Goal: Information Seeking & Learning: Learn about a topic

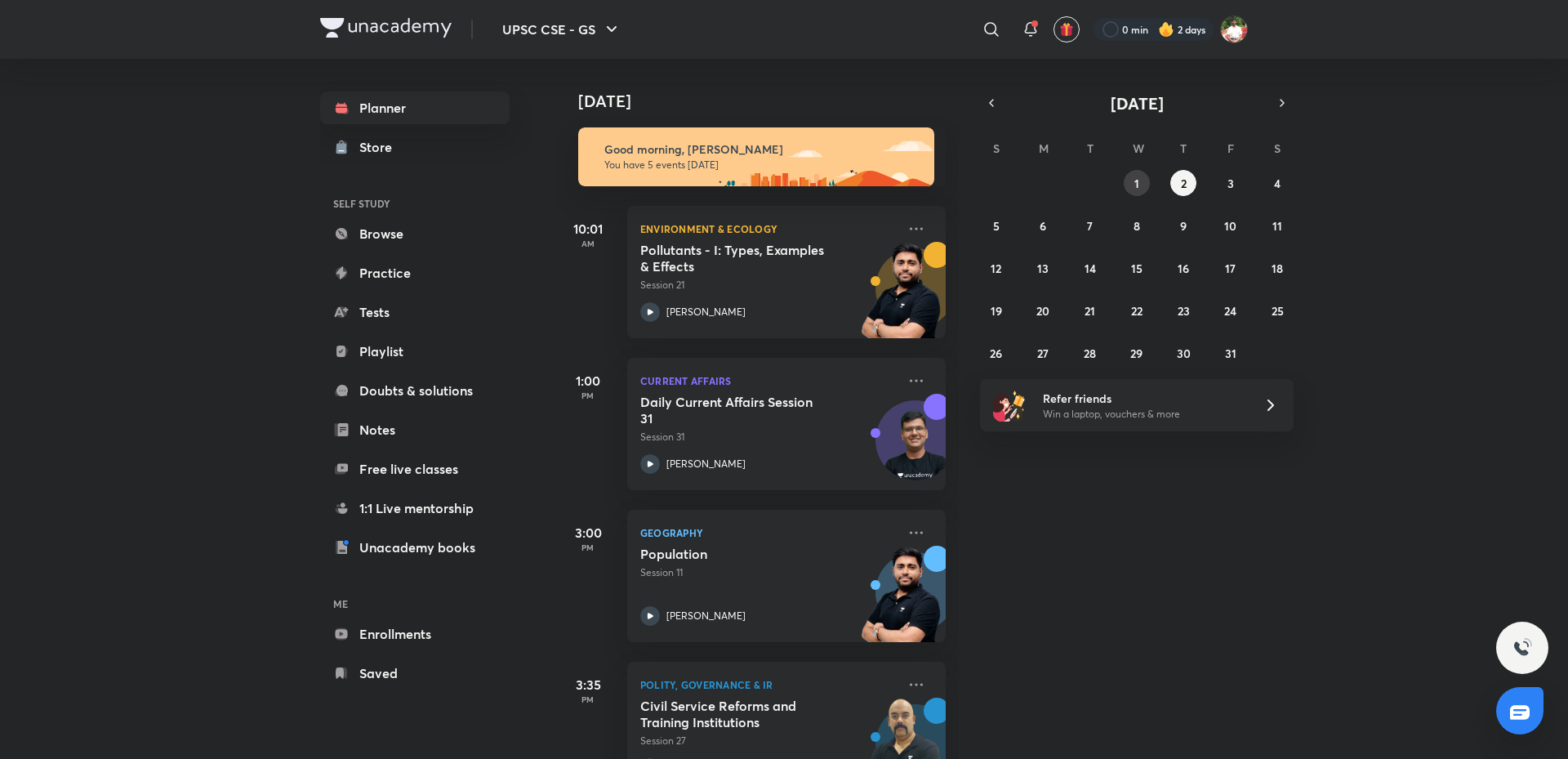
click at [1137, 178] on abbr "1" at bounding box center [1137, 183] width 5 height 15
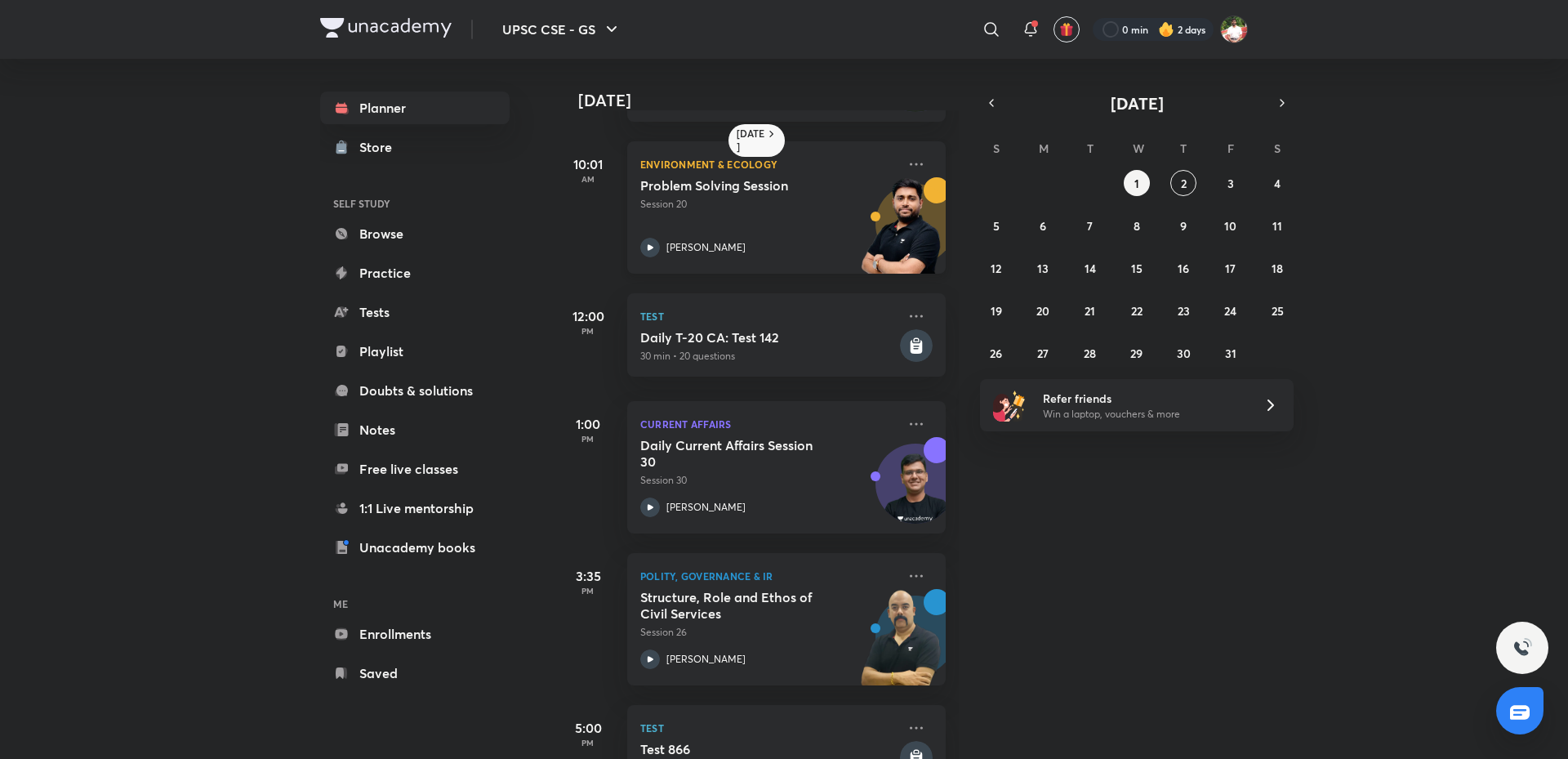
scroll to position [163, 0]
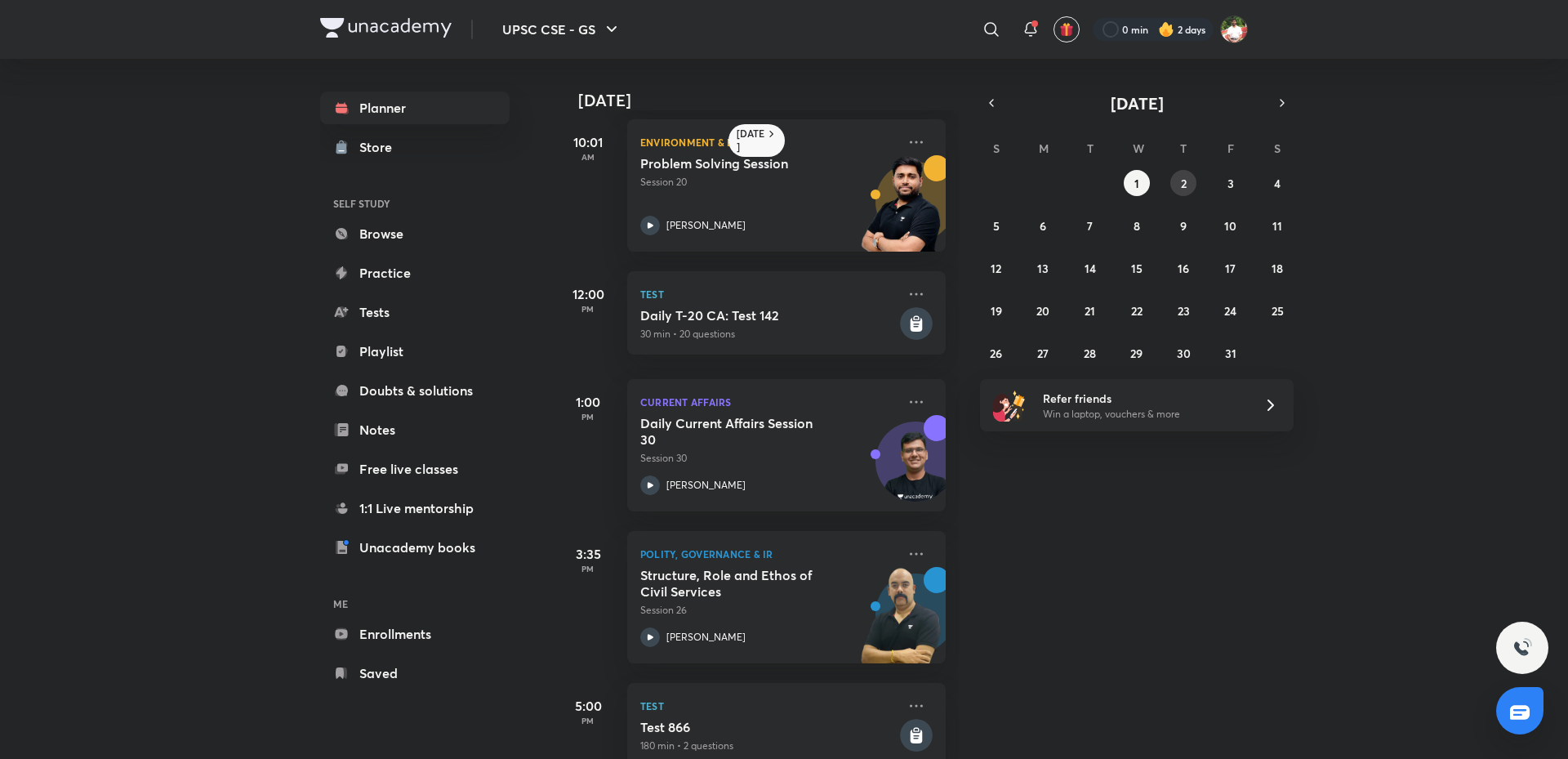
click at [1185, 170] on button "2" at bounding box center [1184, 183] width 27 height 27
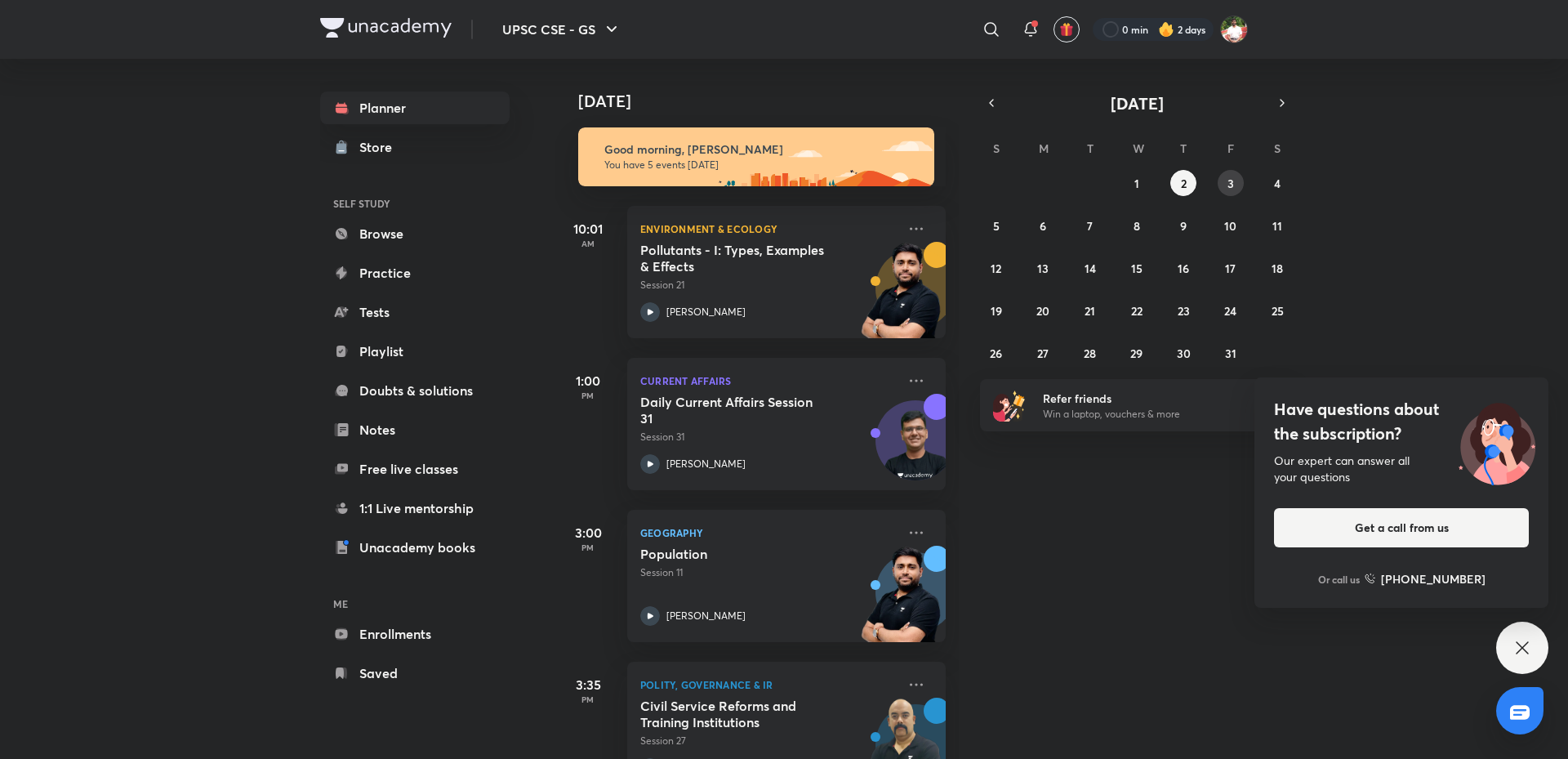
click at [1231, 180] on abbr "3" at bounding box center [1231, 183] width 7 height 15
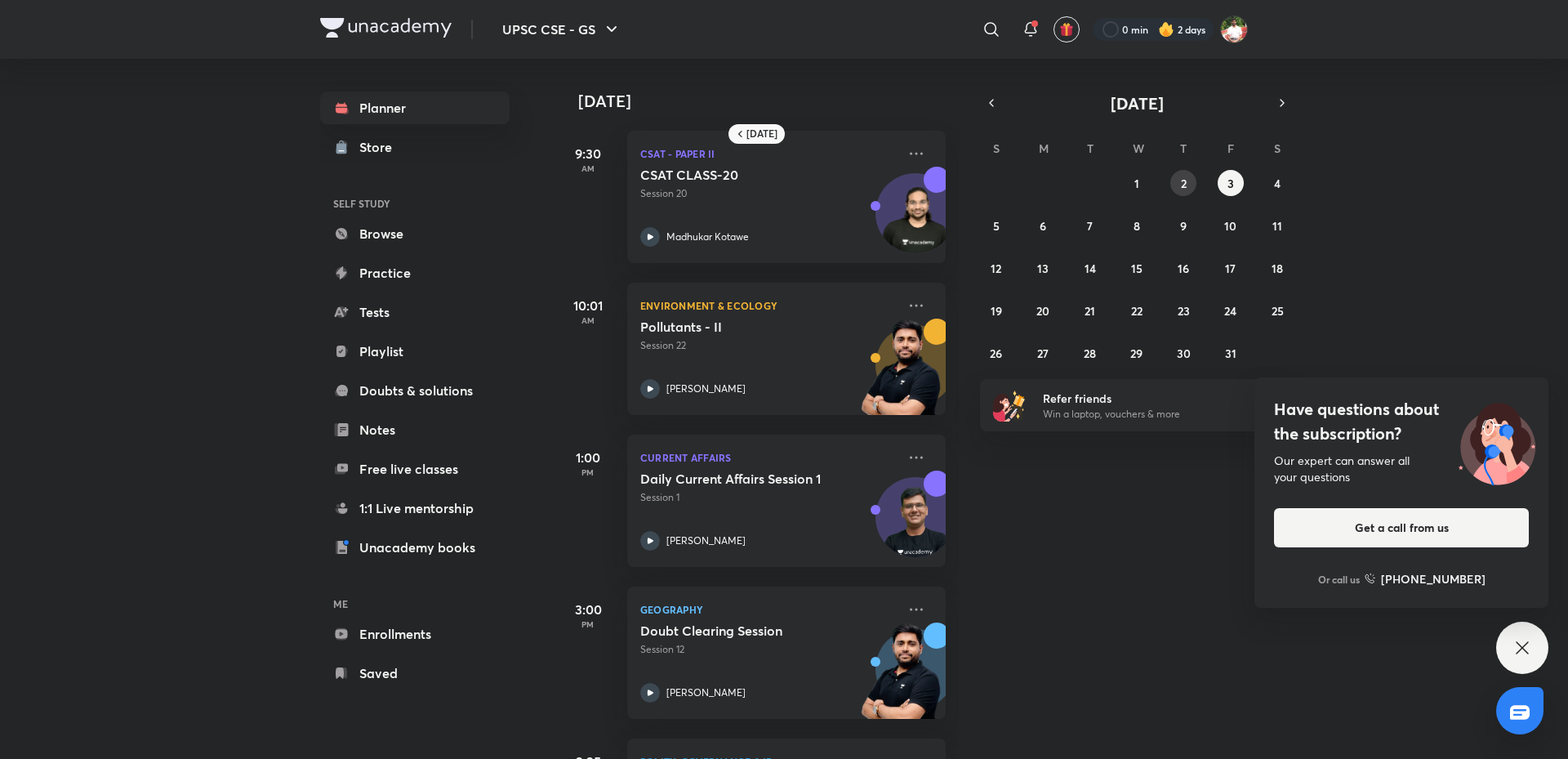
click at [1186, 183] on abbr "2" at bounding box center [1184, 183] width 6 height 15
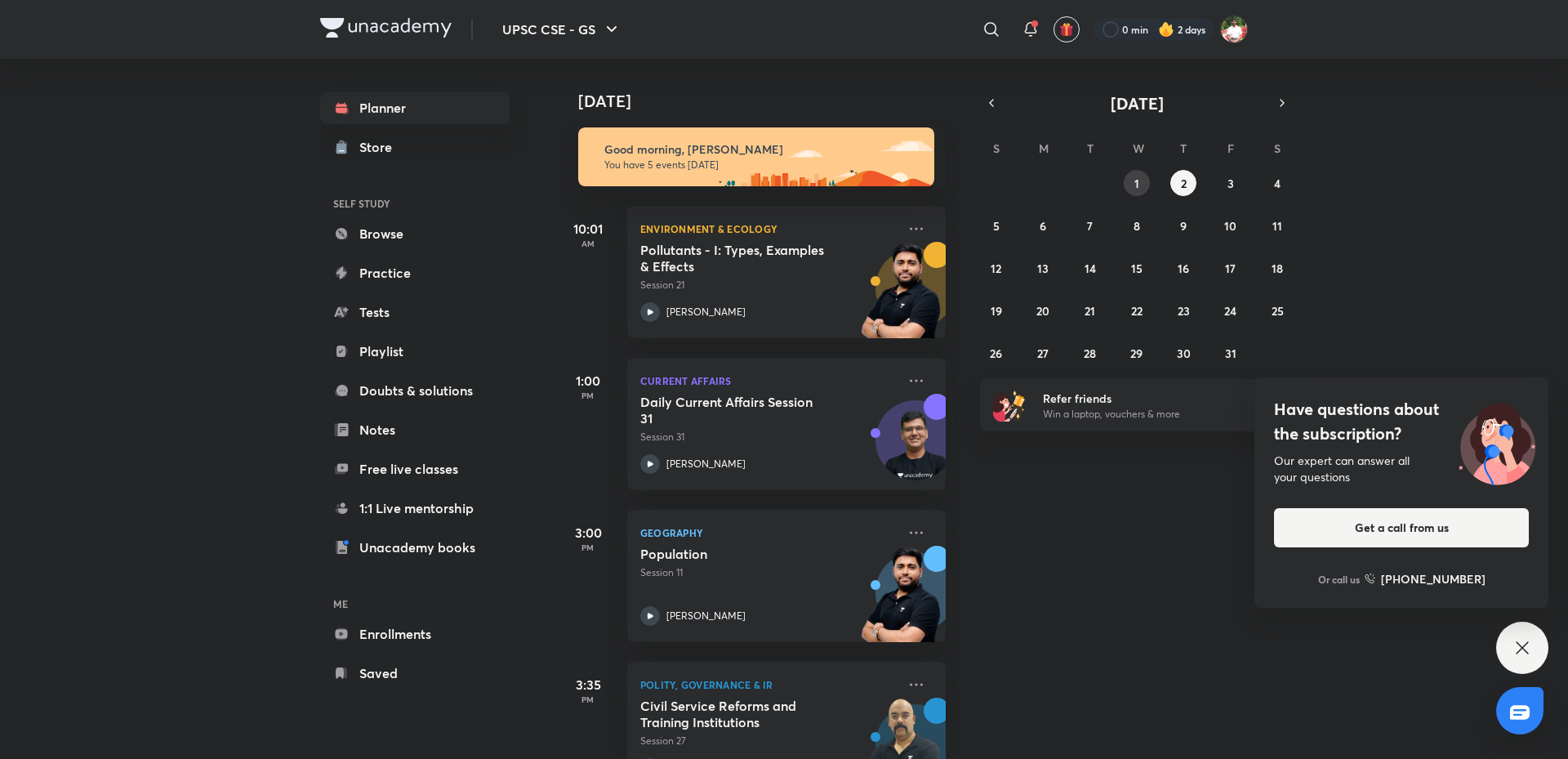
click at [1137, 181] on abbr "1" at bounding box center [1137, 183] width 5 height 15
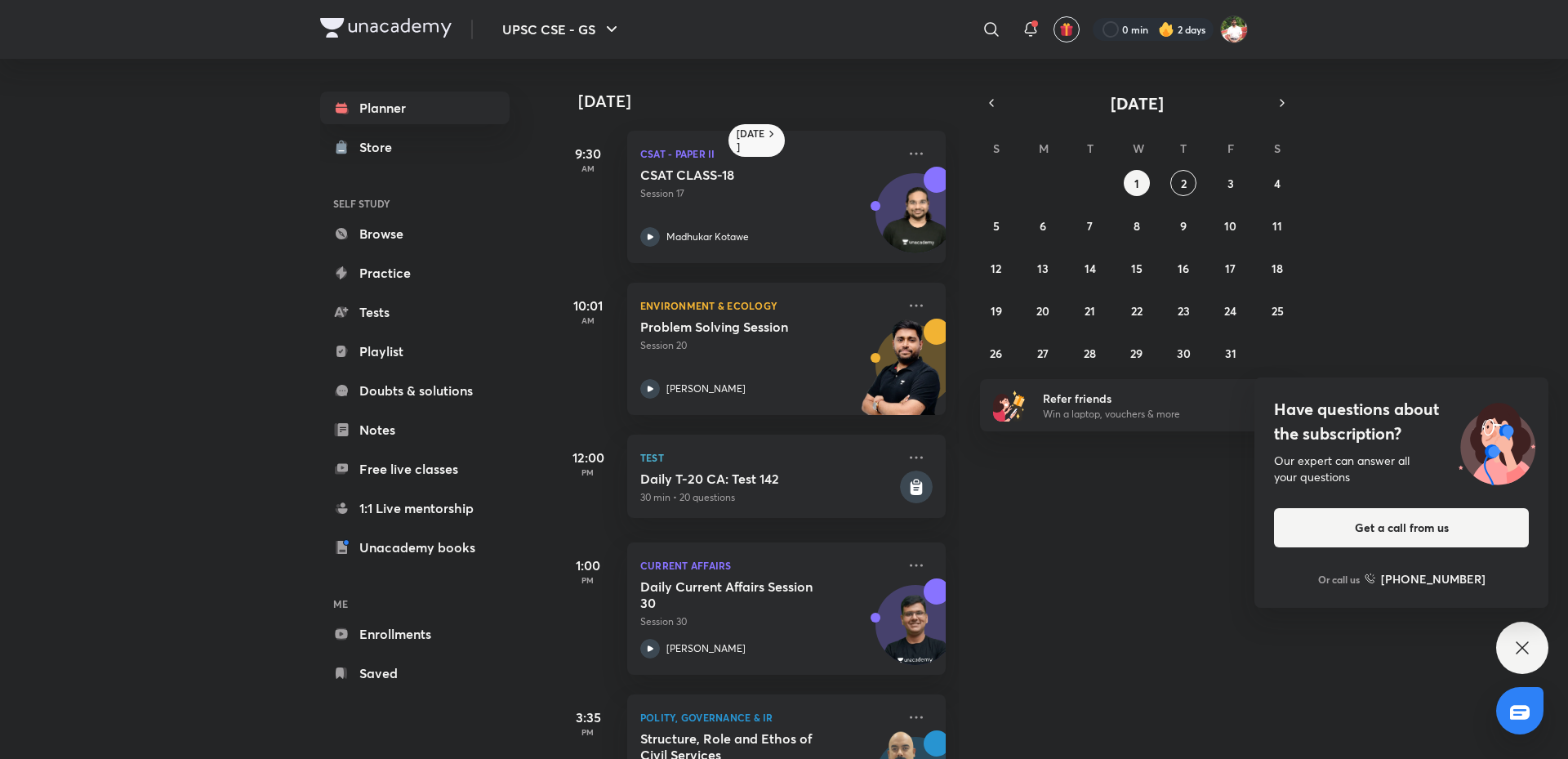
click at [1531, 638] on icon at bounding box center [1523, 647] width 20 height 20
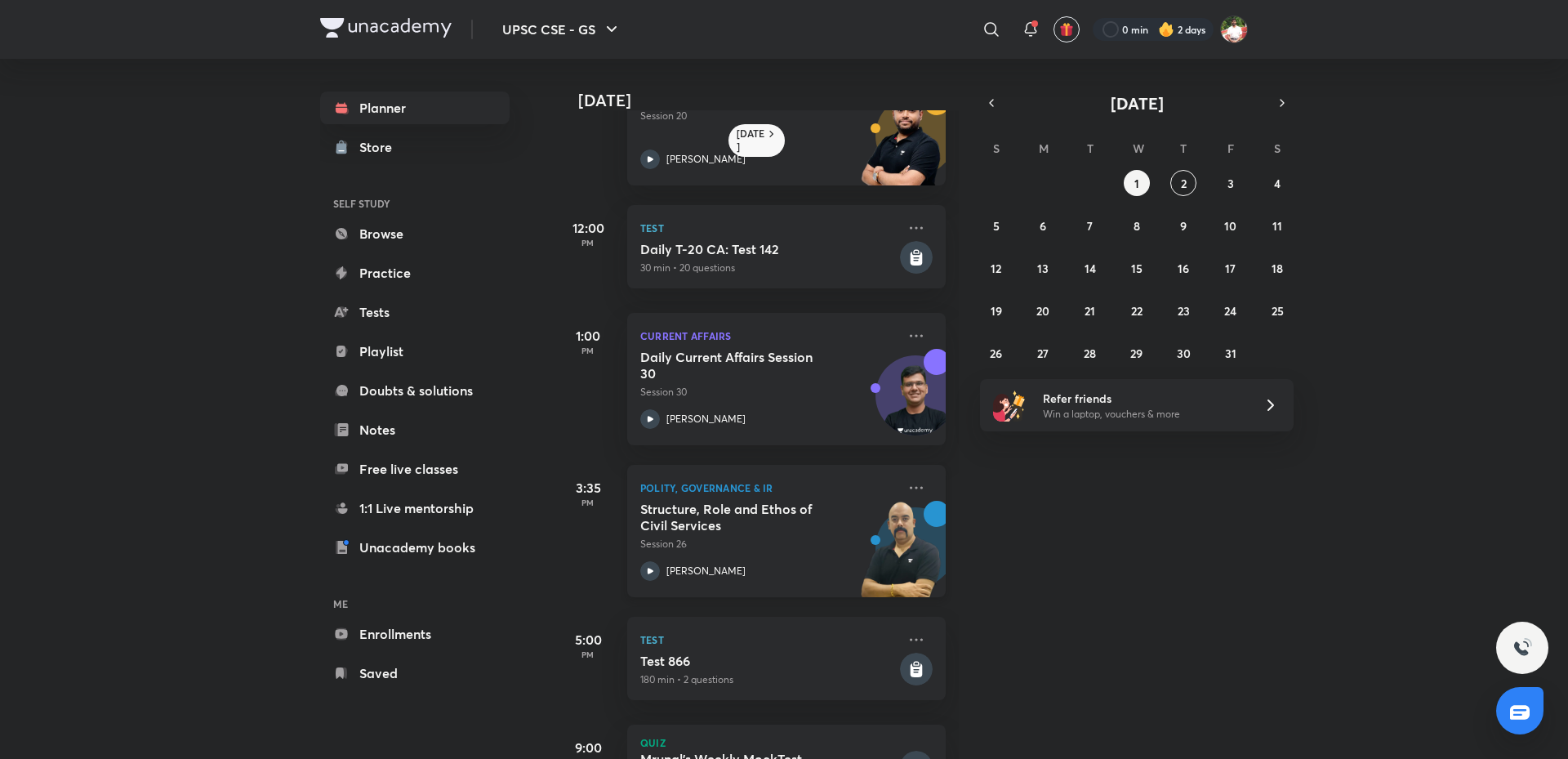
scroll to position [245, 0]
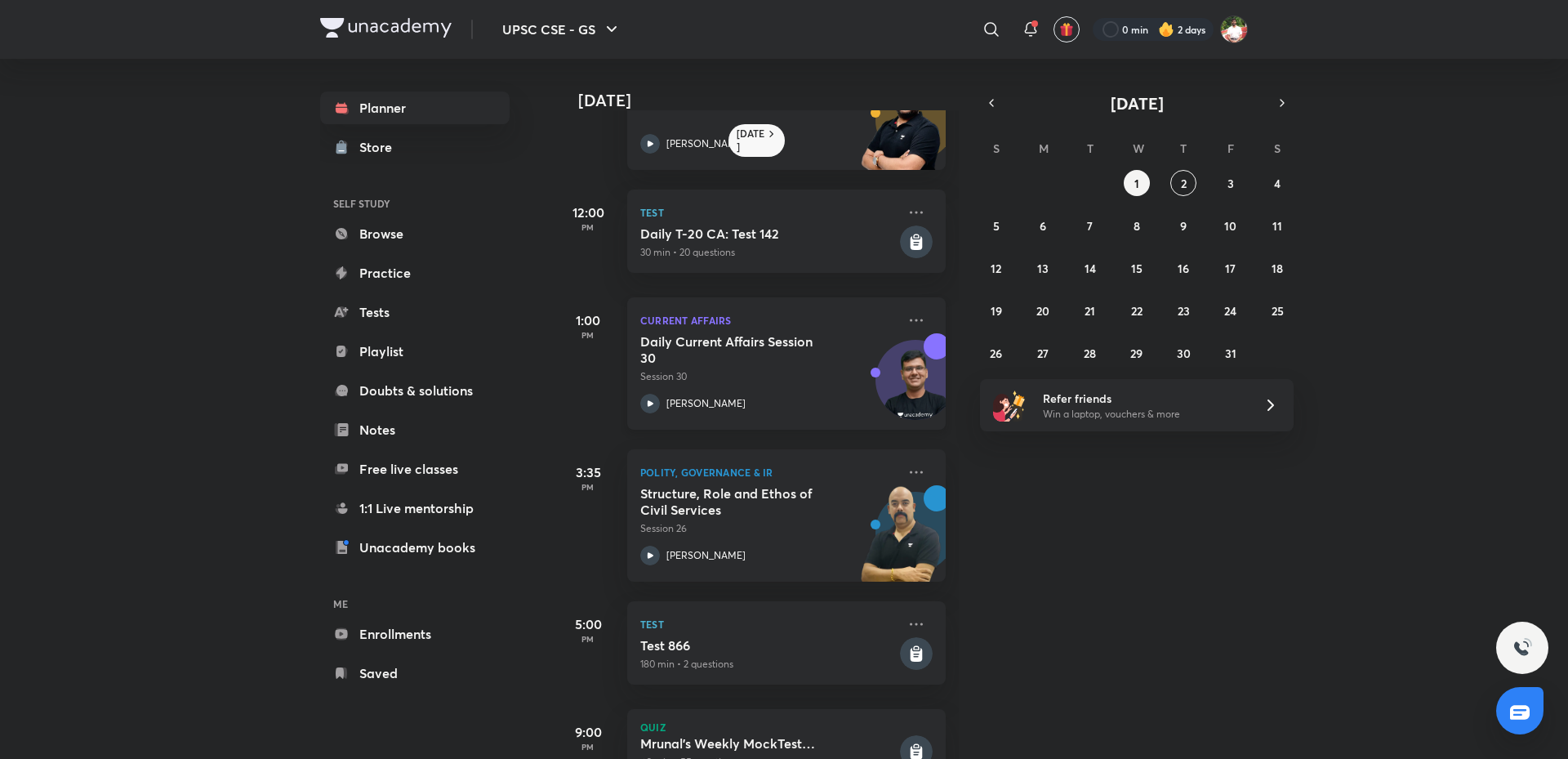
click at [793, 362] on h5 "Daily Current Affairs Session 30" at bounding box center [742, 349] width 204 height 33
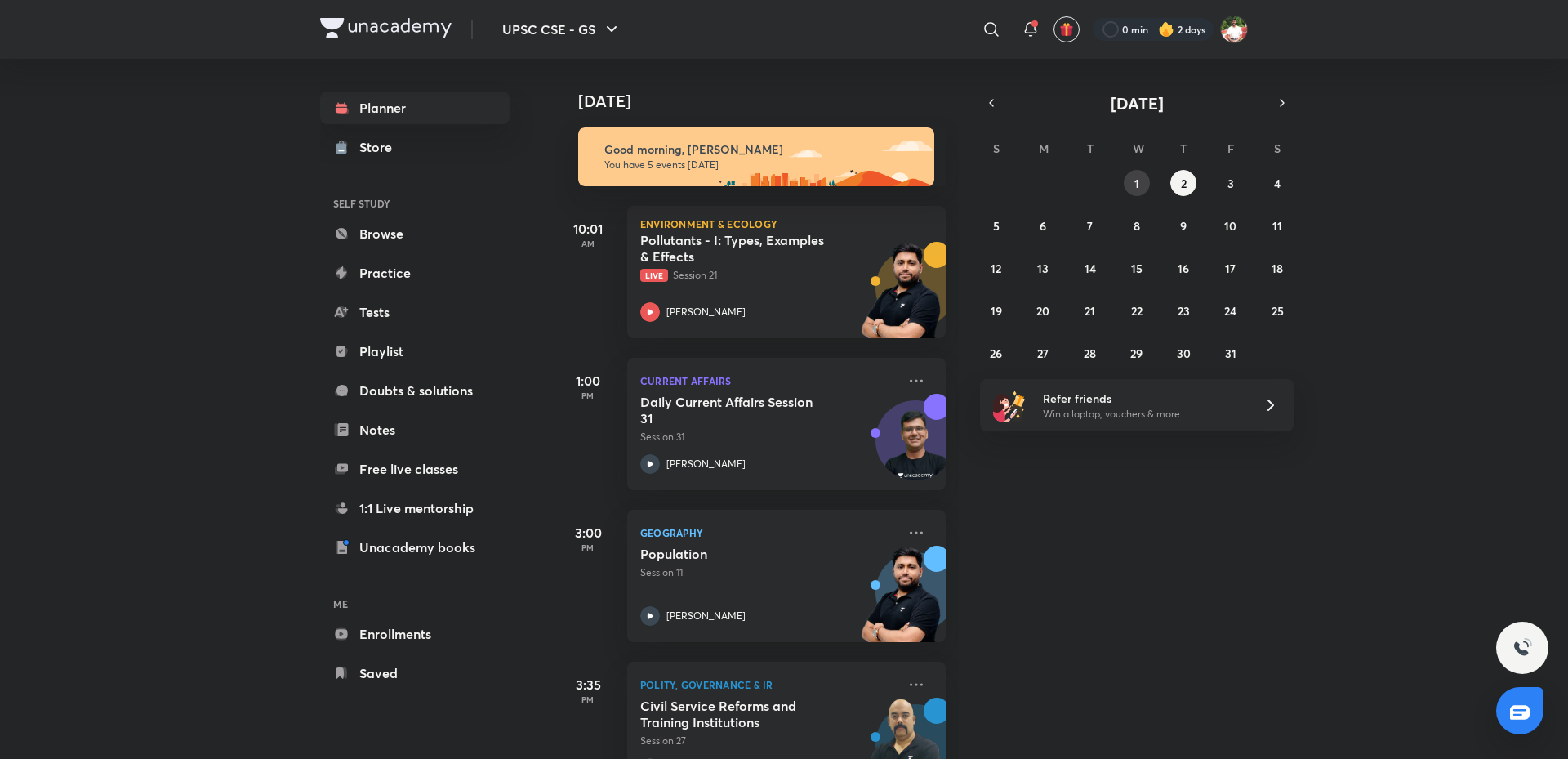
click at [1139, 173] on button "1" at bounding box center [1137, 183] width 27 height 27
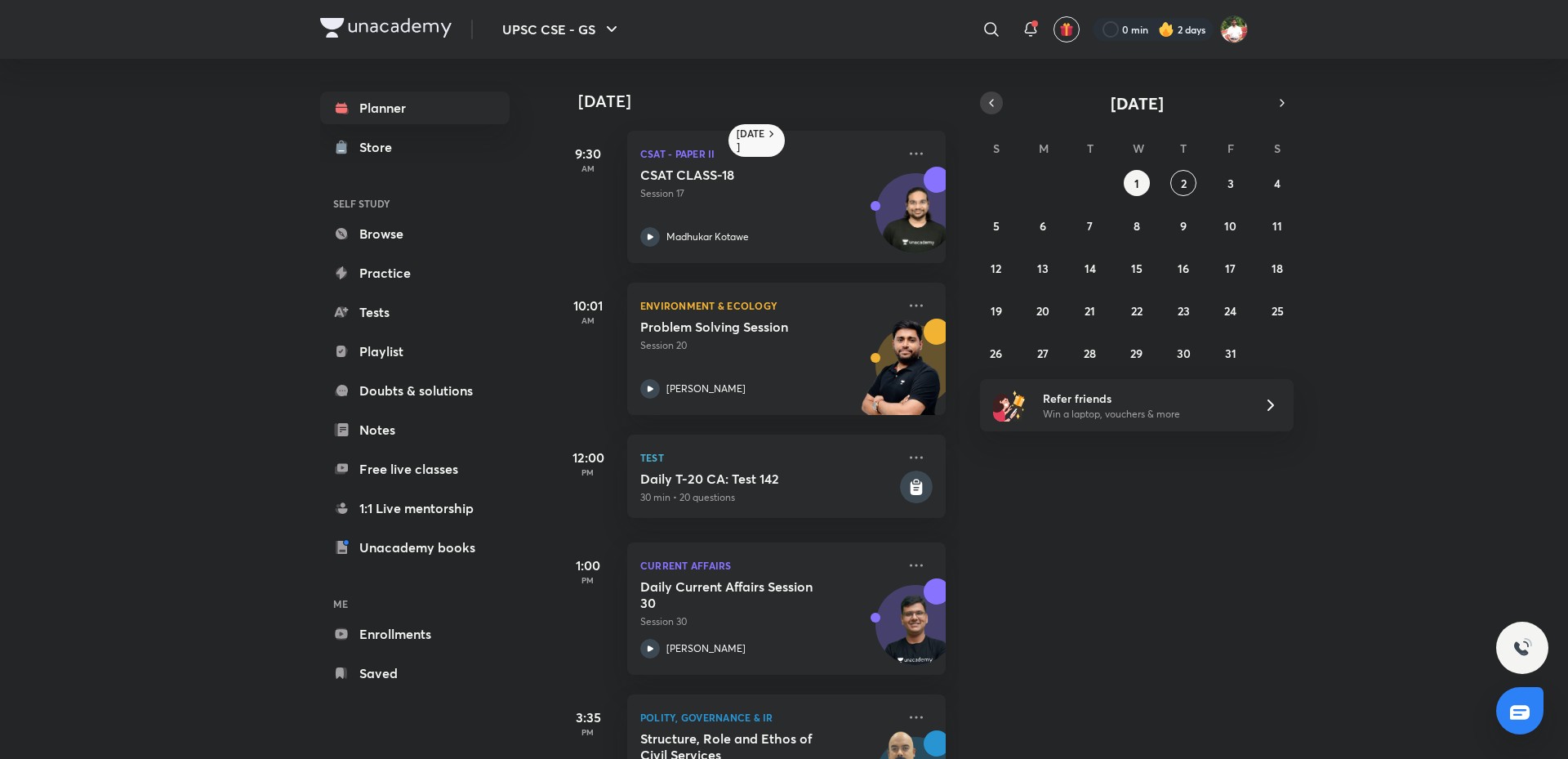
click at [995, 104] on icon "button" at bounding box center [991, 103] width 13 height 15
click at [1179, 268] on abbr "18" at bounding box center [1183, 268] width 11 height 15
click at [1099, 212] on div "31 1 2 3 4 5 6 7 8 9 10 11 12 13 14 15 16 17 18 19 20 21 22 23 24 25 26 27 28 2…" at bounding box center [1137, 268] width 313 height 196
click at [1096, 222] on button "9" at bounding box center [1090, 225] width 27 height 27
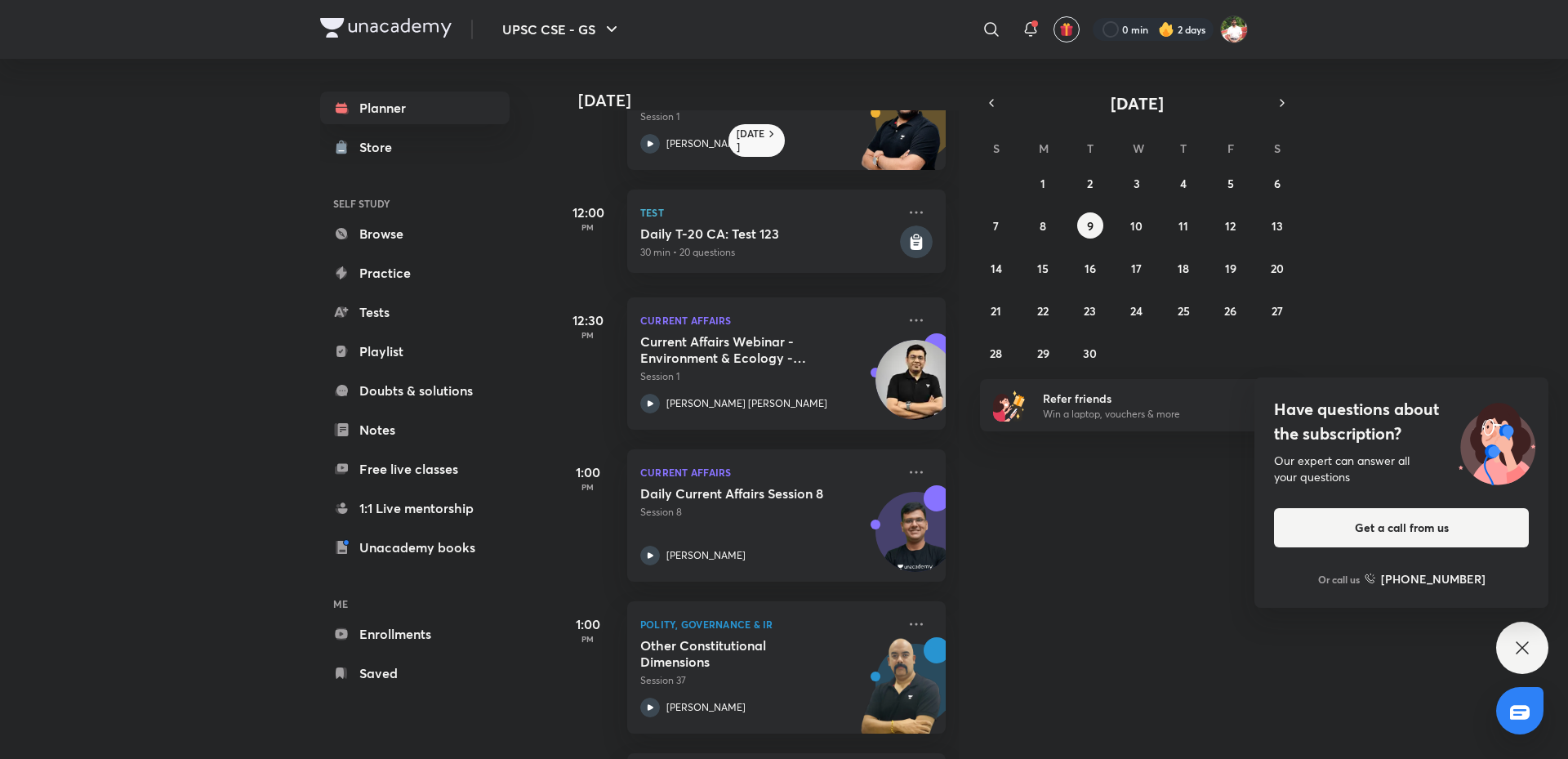
scroll to position [490, 0]
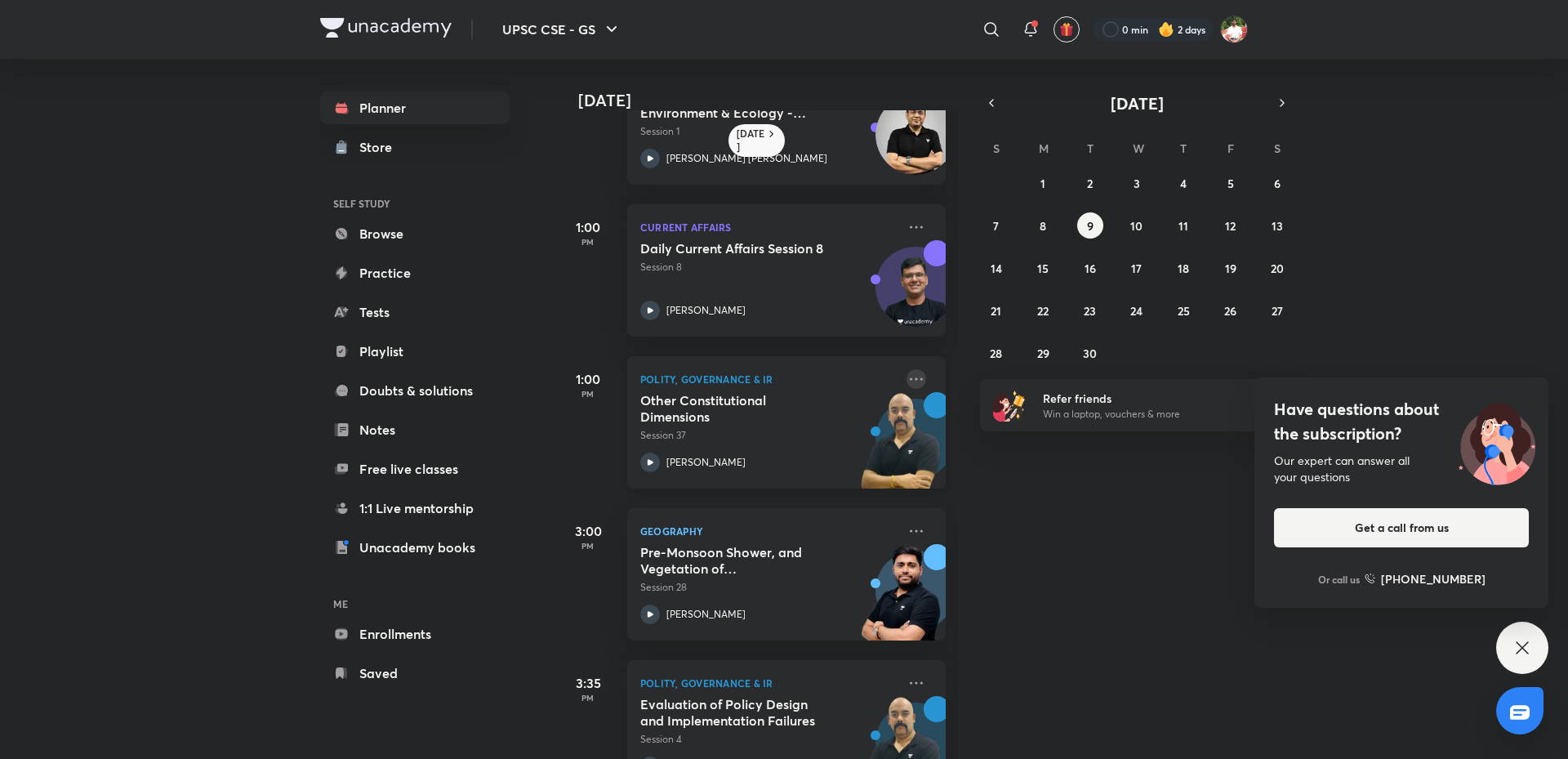
click at [910, 379] on icon at bounding box center [916, 378] width 13 height 3
click at [540, 448] on div "Planner Store SELF STUDY Browse Practice Tests Playlist Doubts & solutions Note…" at bounding box center [431, 390] width 223 height 663
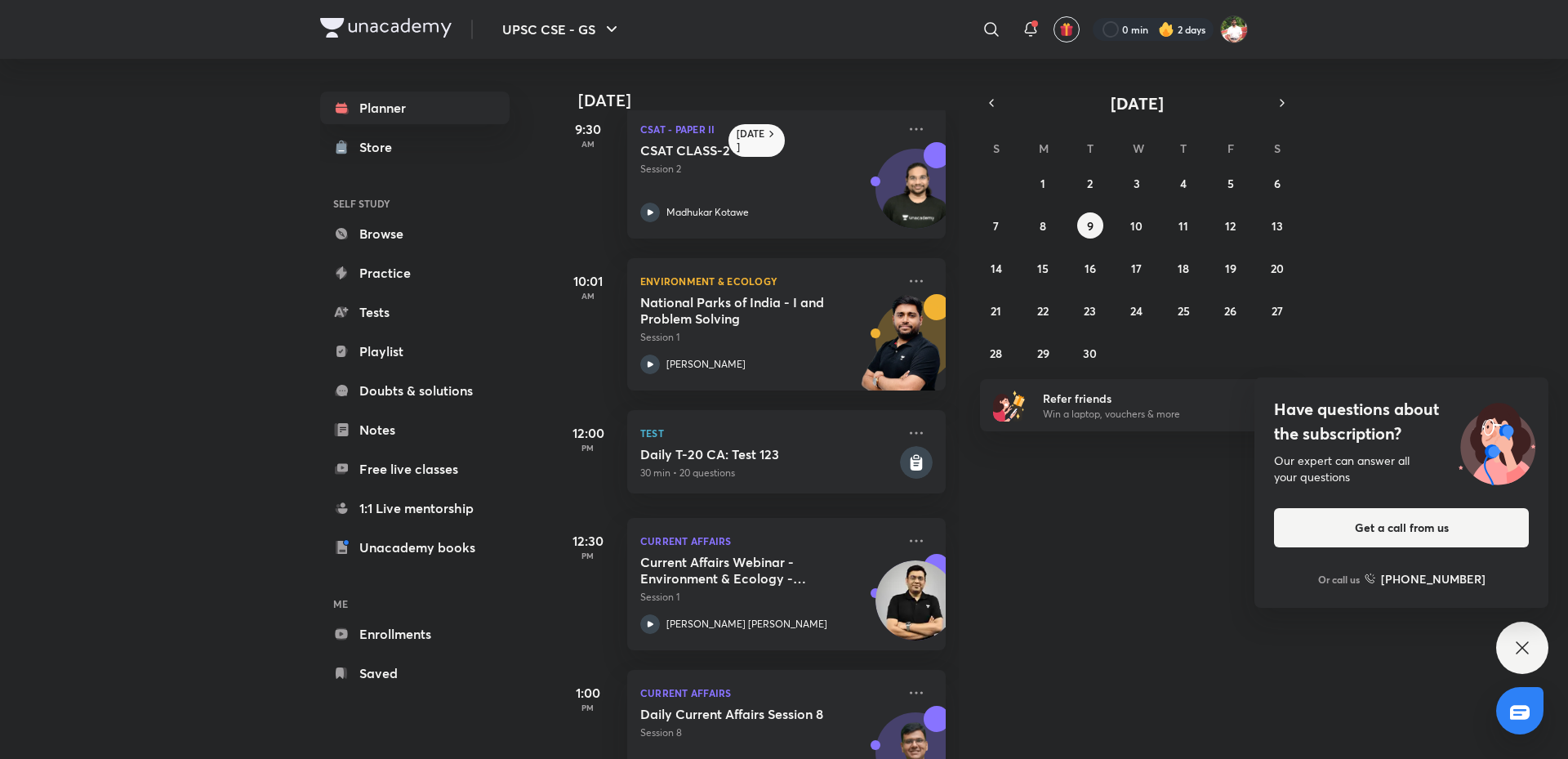
scroll to position [0, 0]
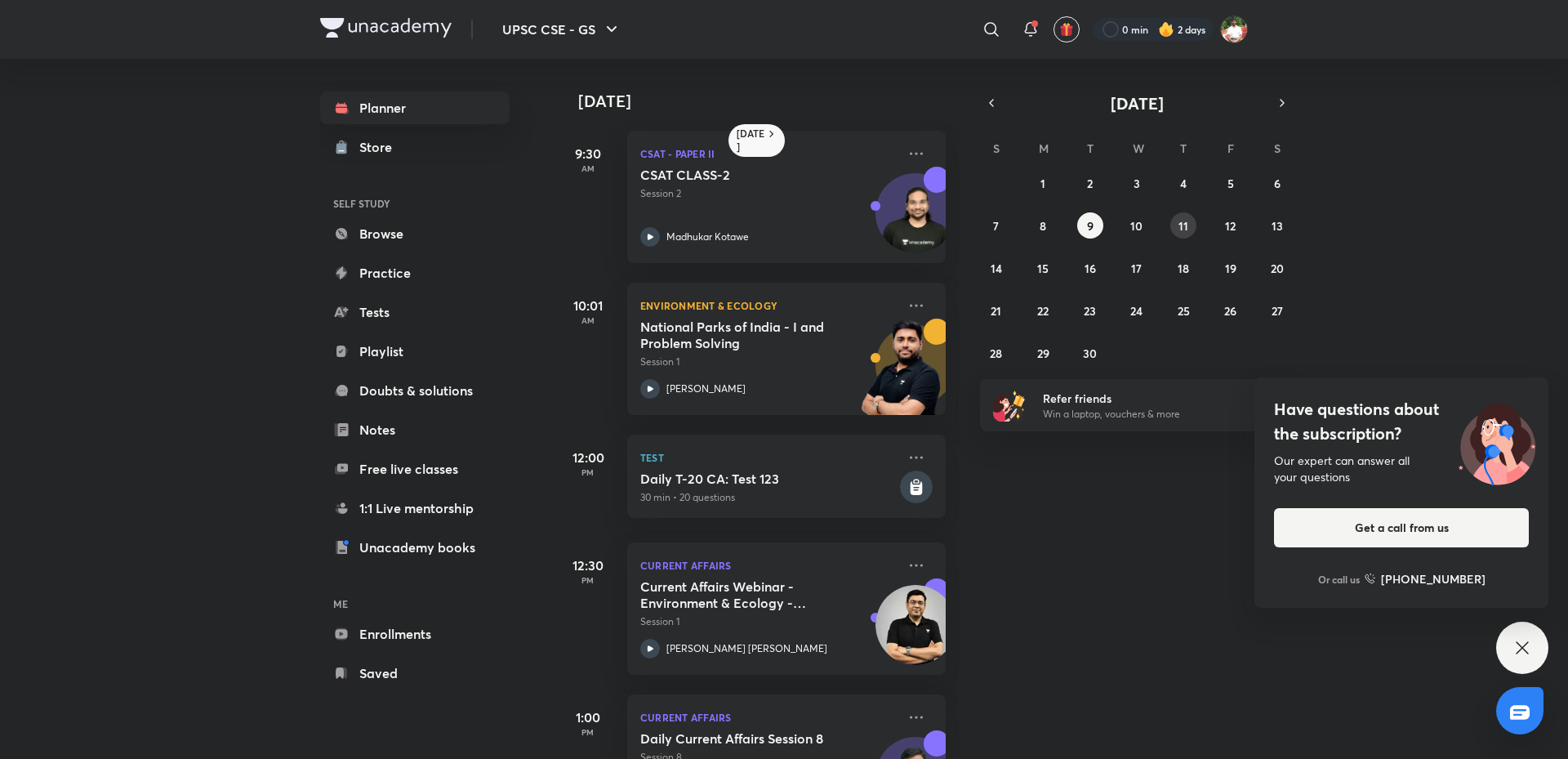
click at [1182, 234] on button "11" at bounding box center [1184, 225] width 27 height 27
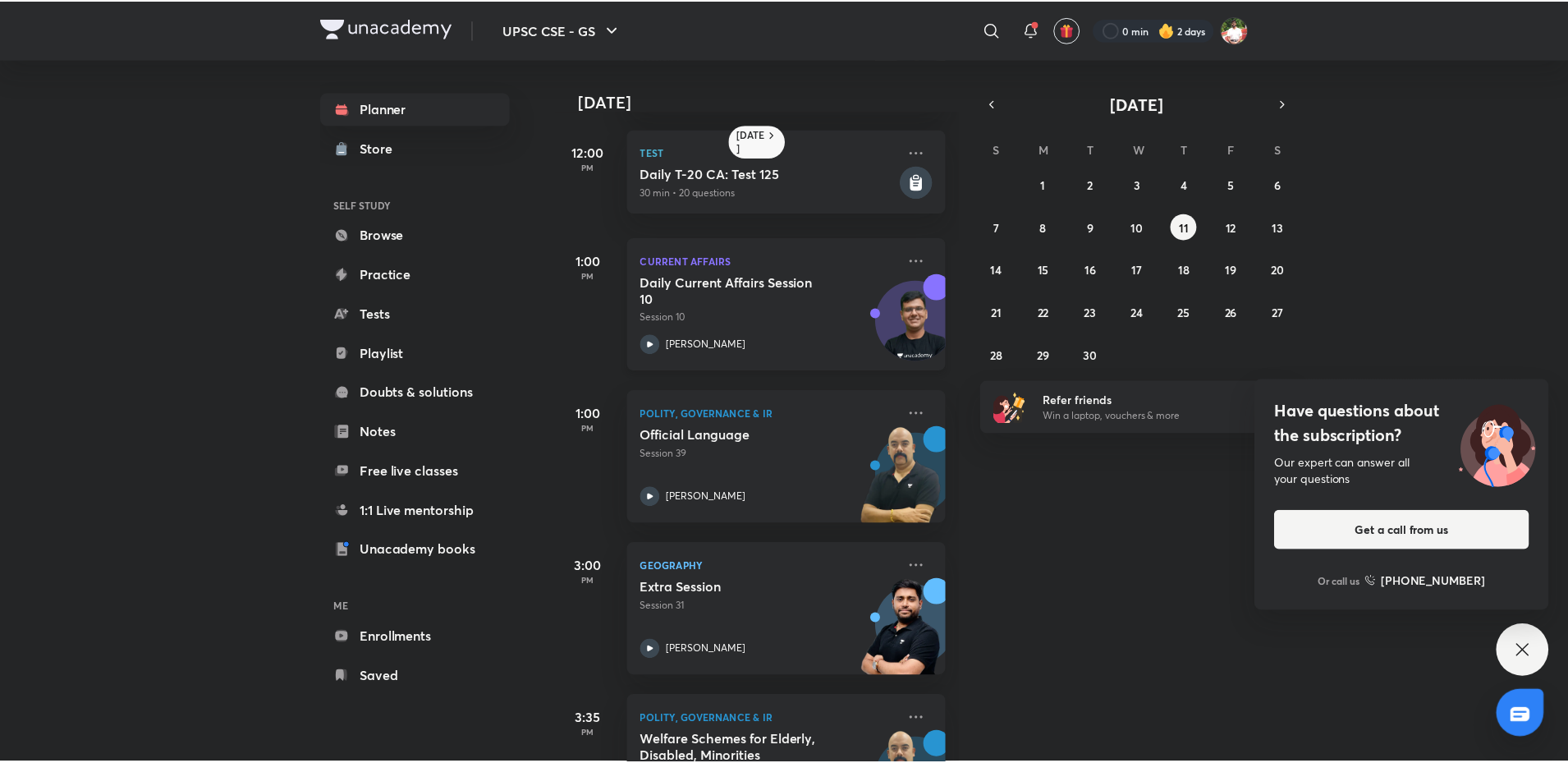
scroll to position [493, 0]
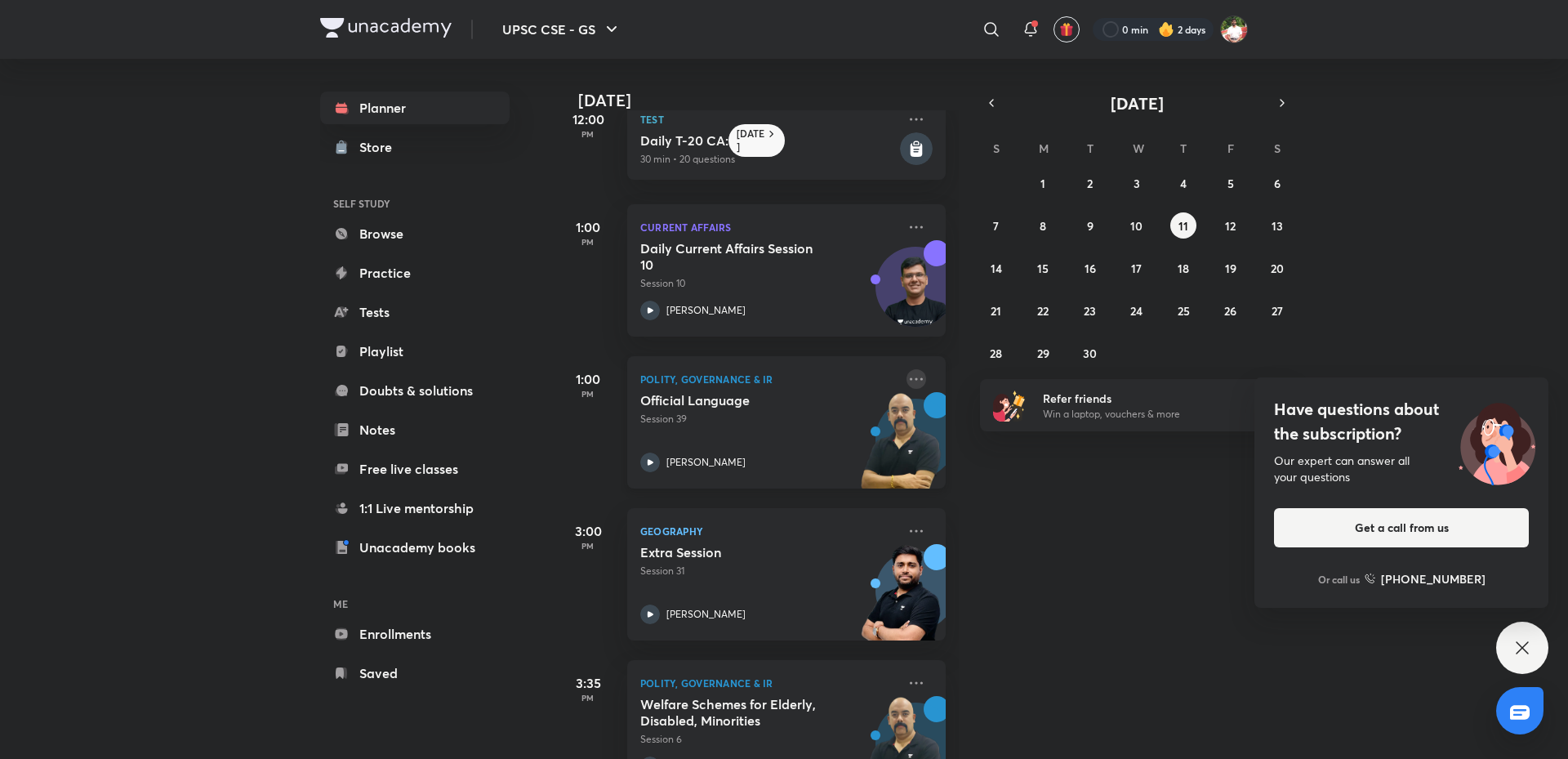
click at [910, 379] on icon at bounding box center [916, 378] width 13 height 3
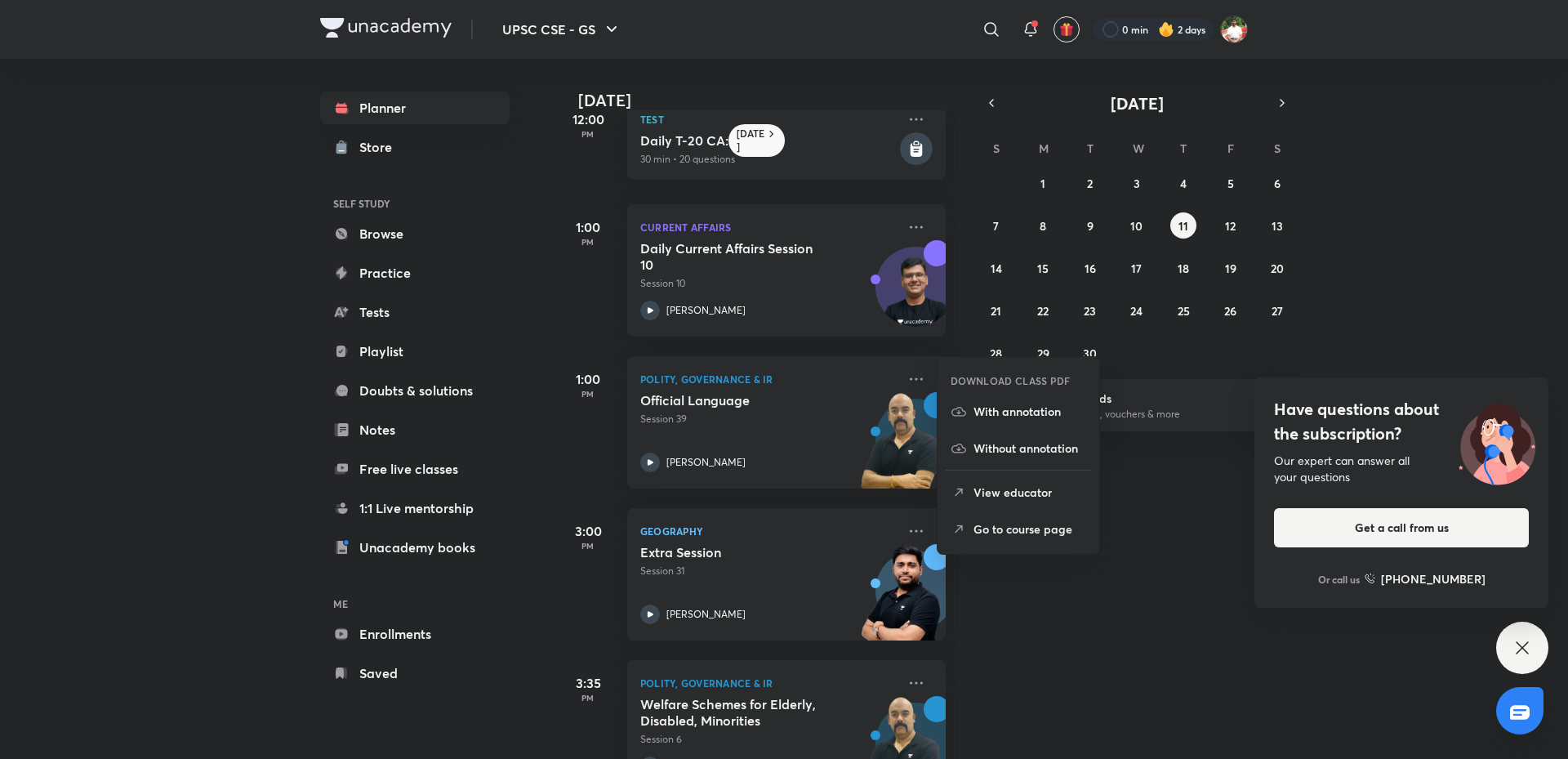
click at [1007, 515] on li "Go to course page" at bounding box center [1019, 528] width 162 height 37
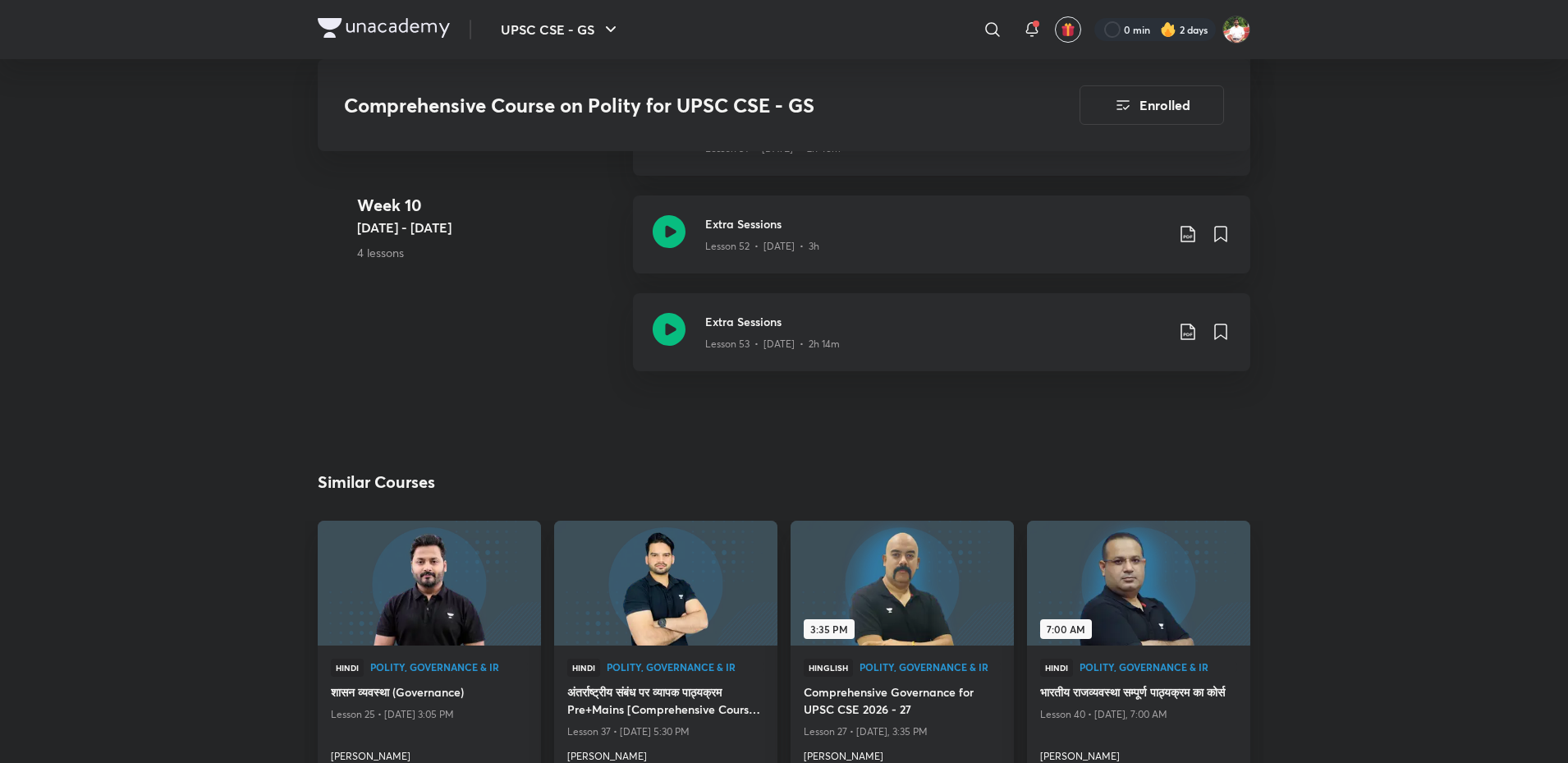
scroll to position [6574, 0]
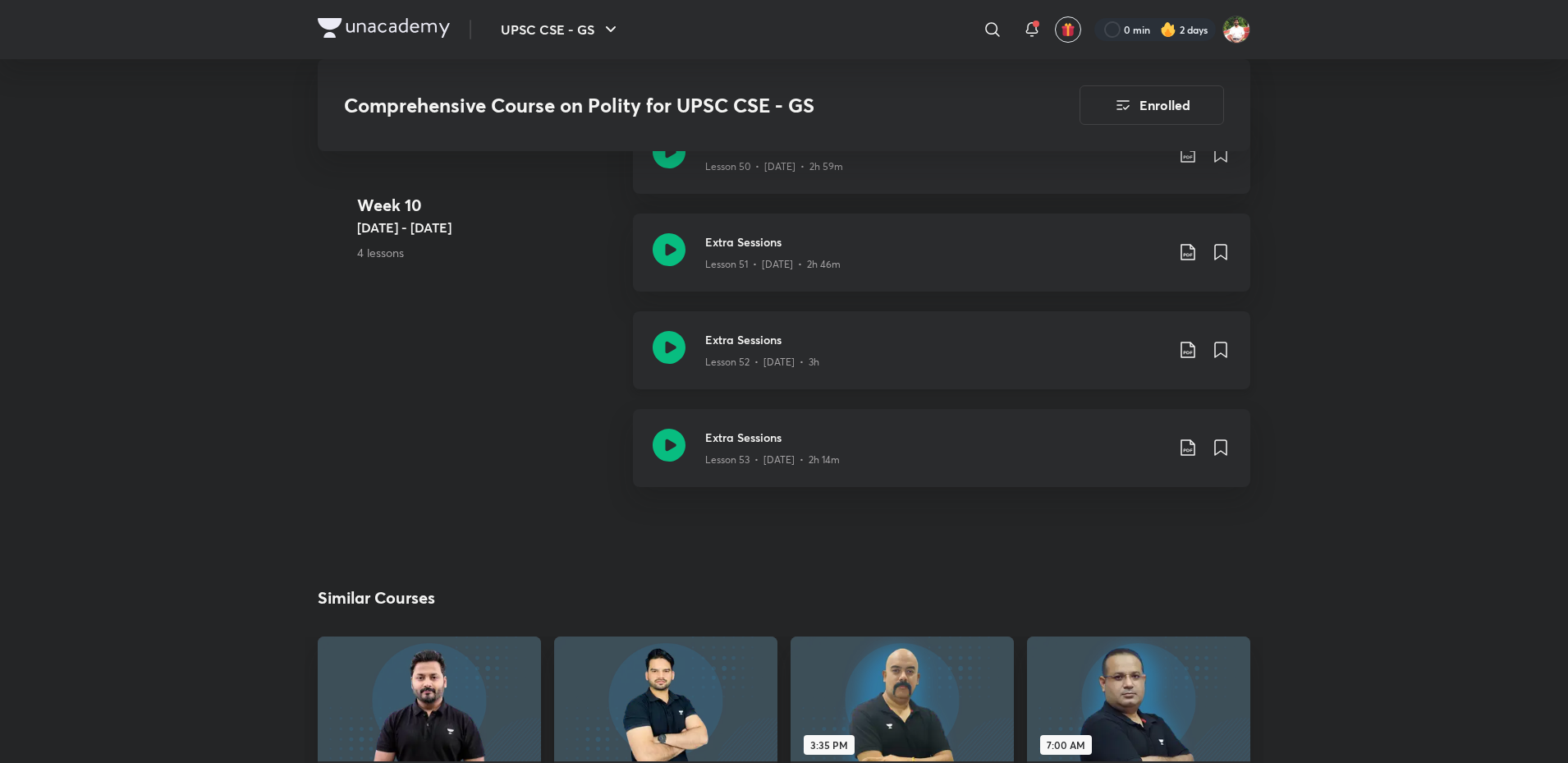
click at [670, 341] on icon at bounding box center [669, 348] width 33 height 33
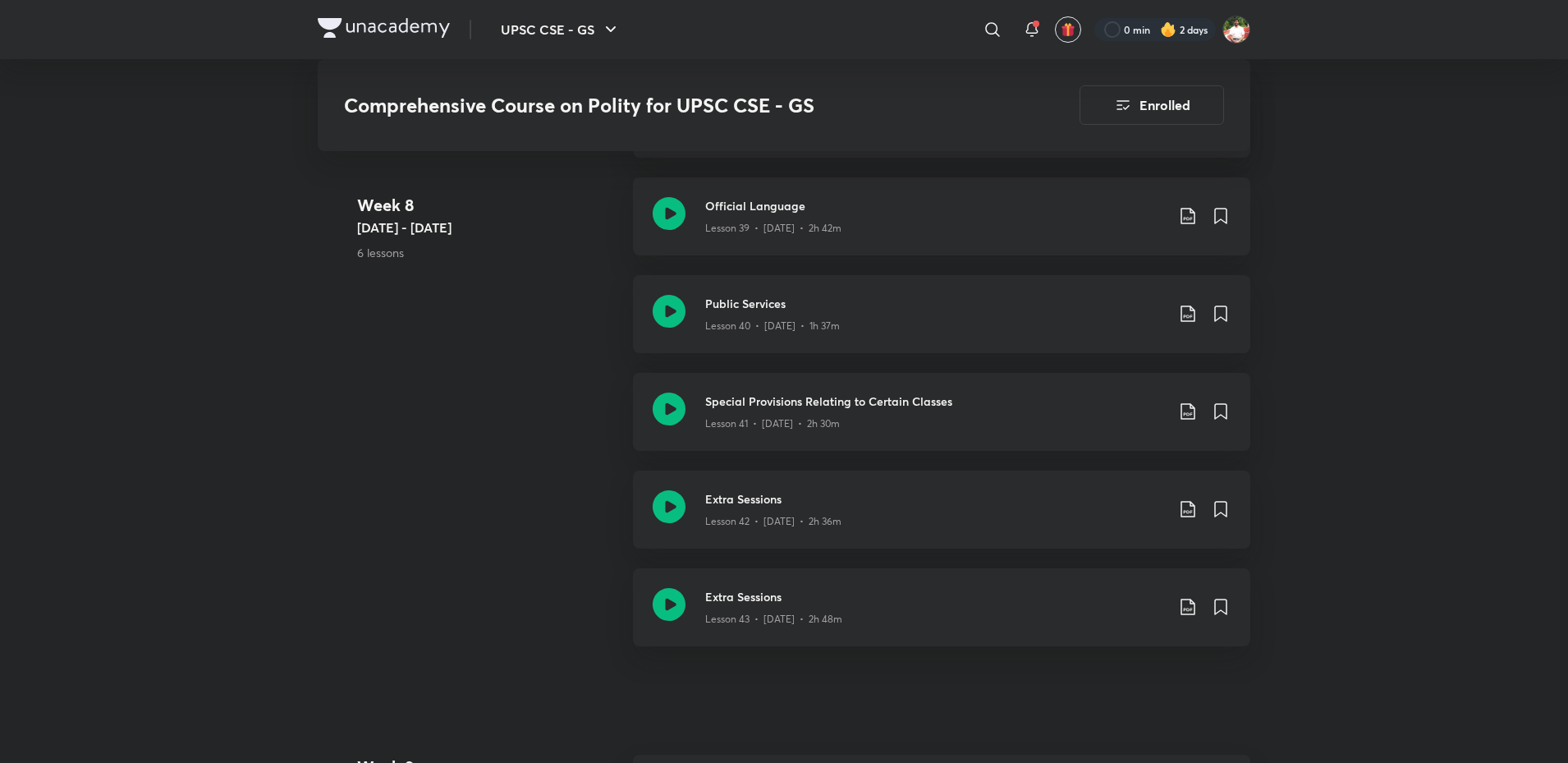
scroll to position [4686, 0]
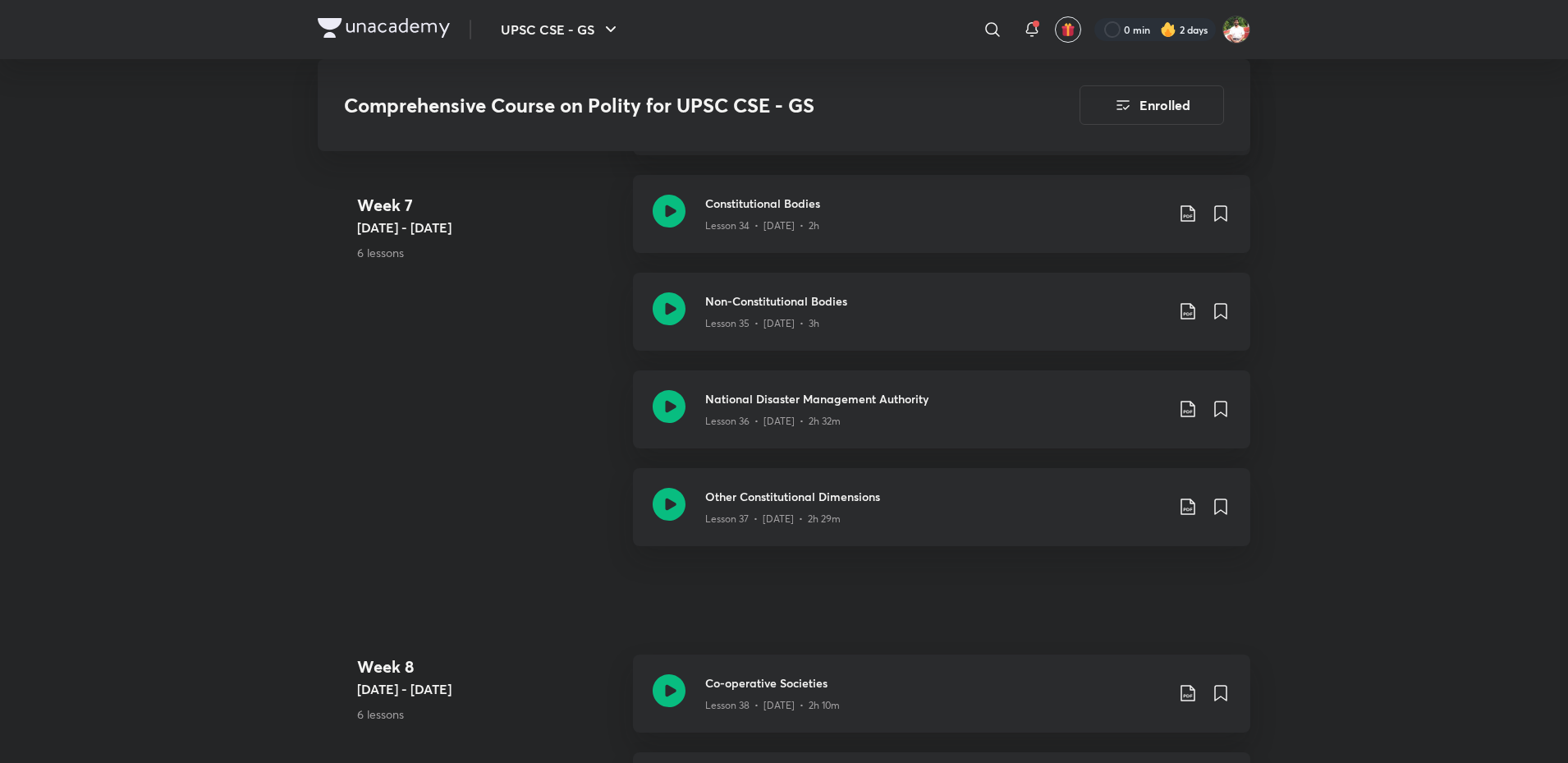
scroll to position [6574, 0]
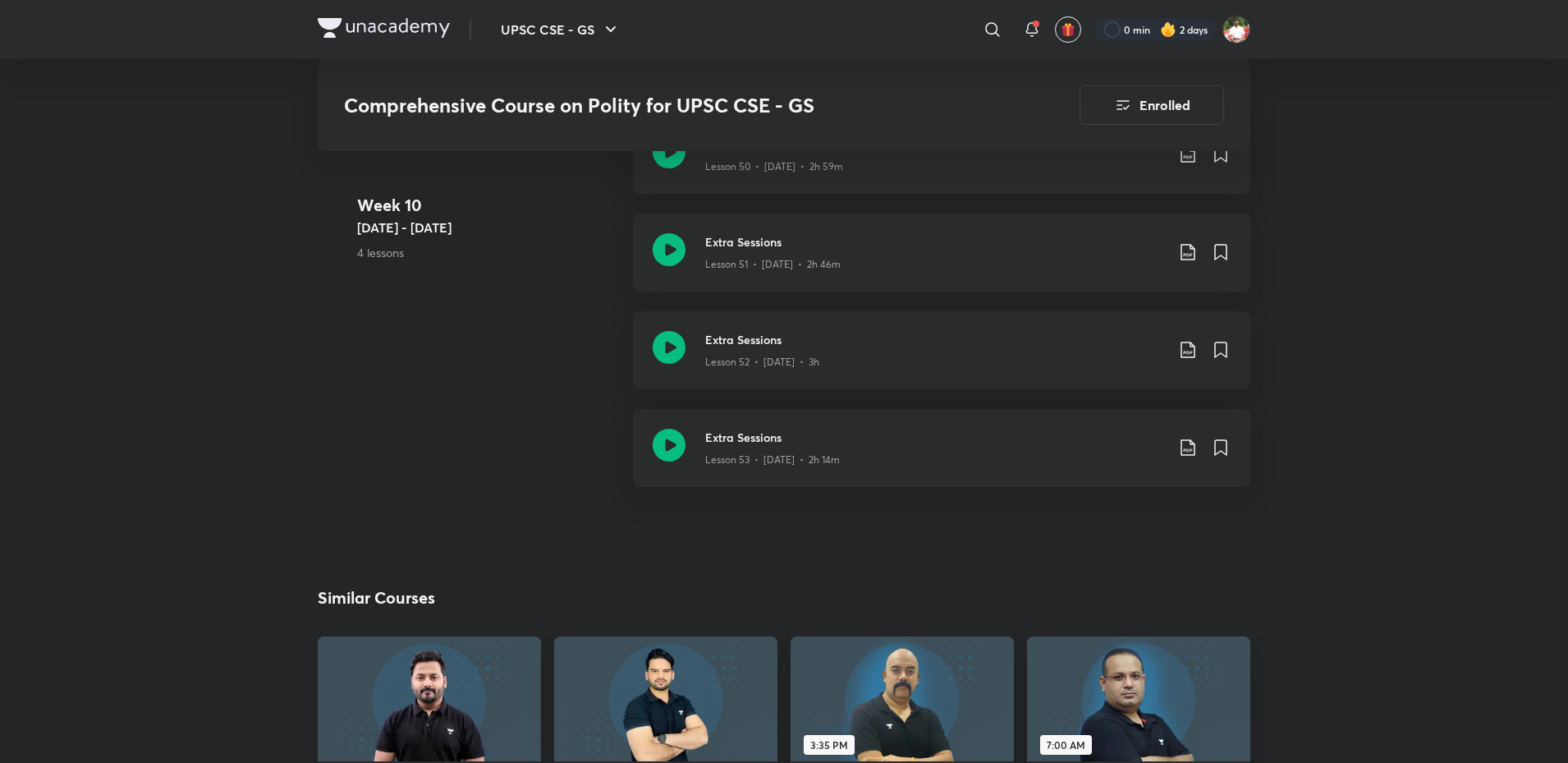
click at [664, 445] on icon at bounding box center [669, 445] width 33 height 33
